Goal: Task Accomplishment & Management: Use online tool/utility

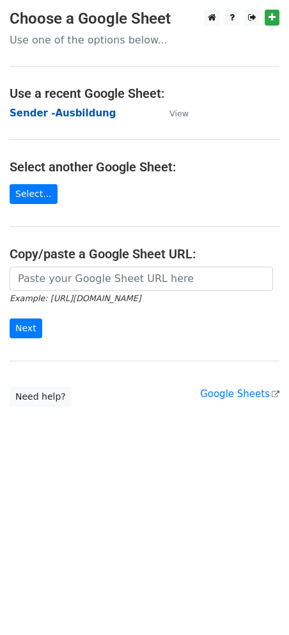
click at [56, 113] on strong "Sender -Ausbildung" at bounding box center [63, 113] width 106 height 12
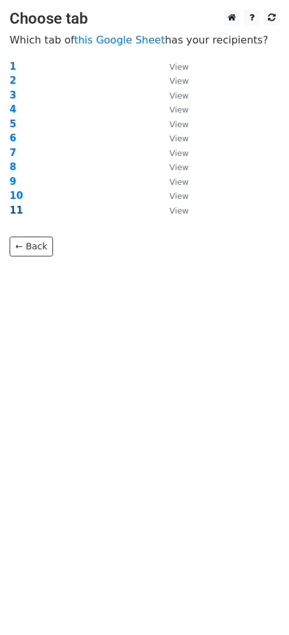
click at [13, 210] on strong "11" at bounding box center [16, 211] width 13 height 12
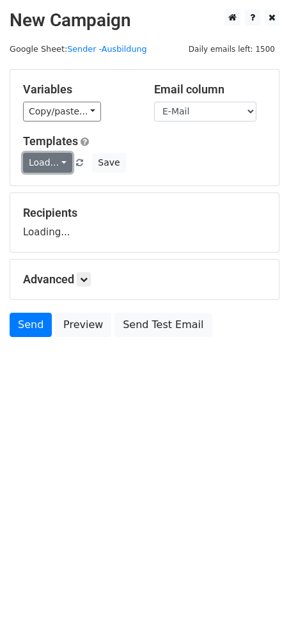
click at [55, 160] on link "Load..." at bounding box center [47, 163] width 49 height 20
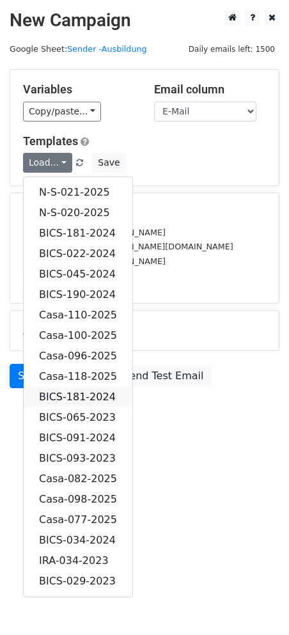
click at [90, 389] on link "BICS-181-2024" at bounding box center [78, 397] width 109 height 20
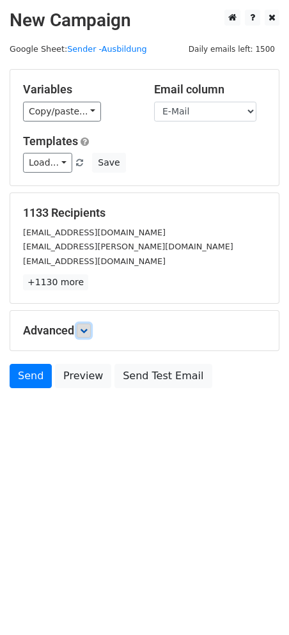
drag, startPoint x: 90, startPoint y: 325, endPoint x: 108, endPoint y: 325, distance: 17.9
click at [91, 325] on link at bounding box center [84, 331] width 14 height 14
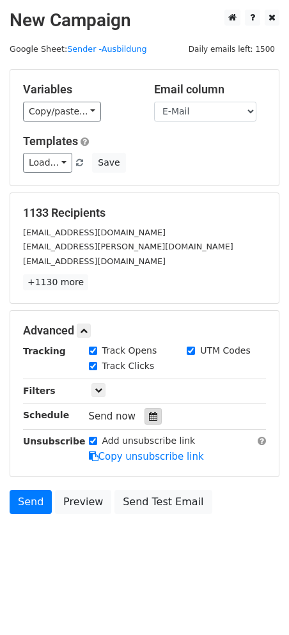
click at [149, 412] on icon at bounding box center [153, 416] width 8 height 9
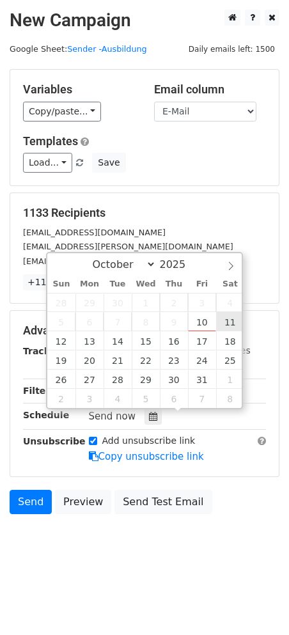
type input "[DATE] 12:00"
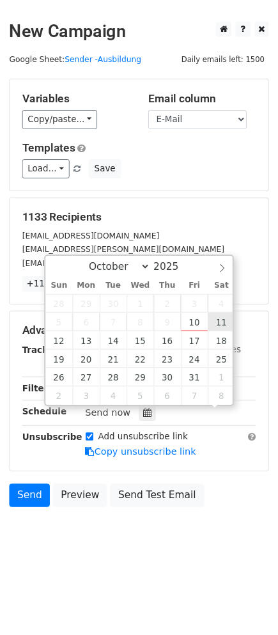
scroll to position [1, 0]
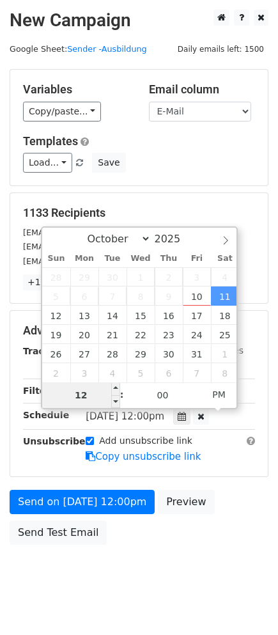
click at [90, 387] on input "12" at bounding box center [81, 395] width 78 height 26
type input "06"
type input "[DATE] 06:00"
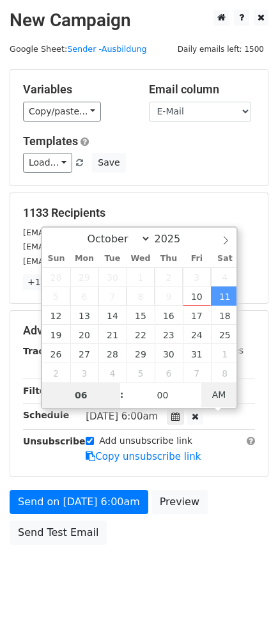
click at [222, 389] on span "AM" at bounding box center [218, 395] width 35 height 26
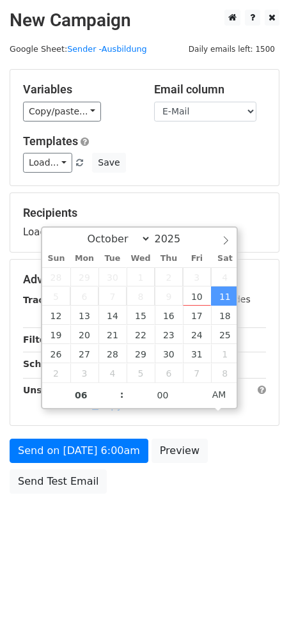
click at [239, 474] on div "Send on [DATE] 6:00am Preview Send Test Email" at bounding box center [144, 469] width 289 height 61
